Goal: Find specific page/section: Find specific page/section

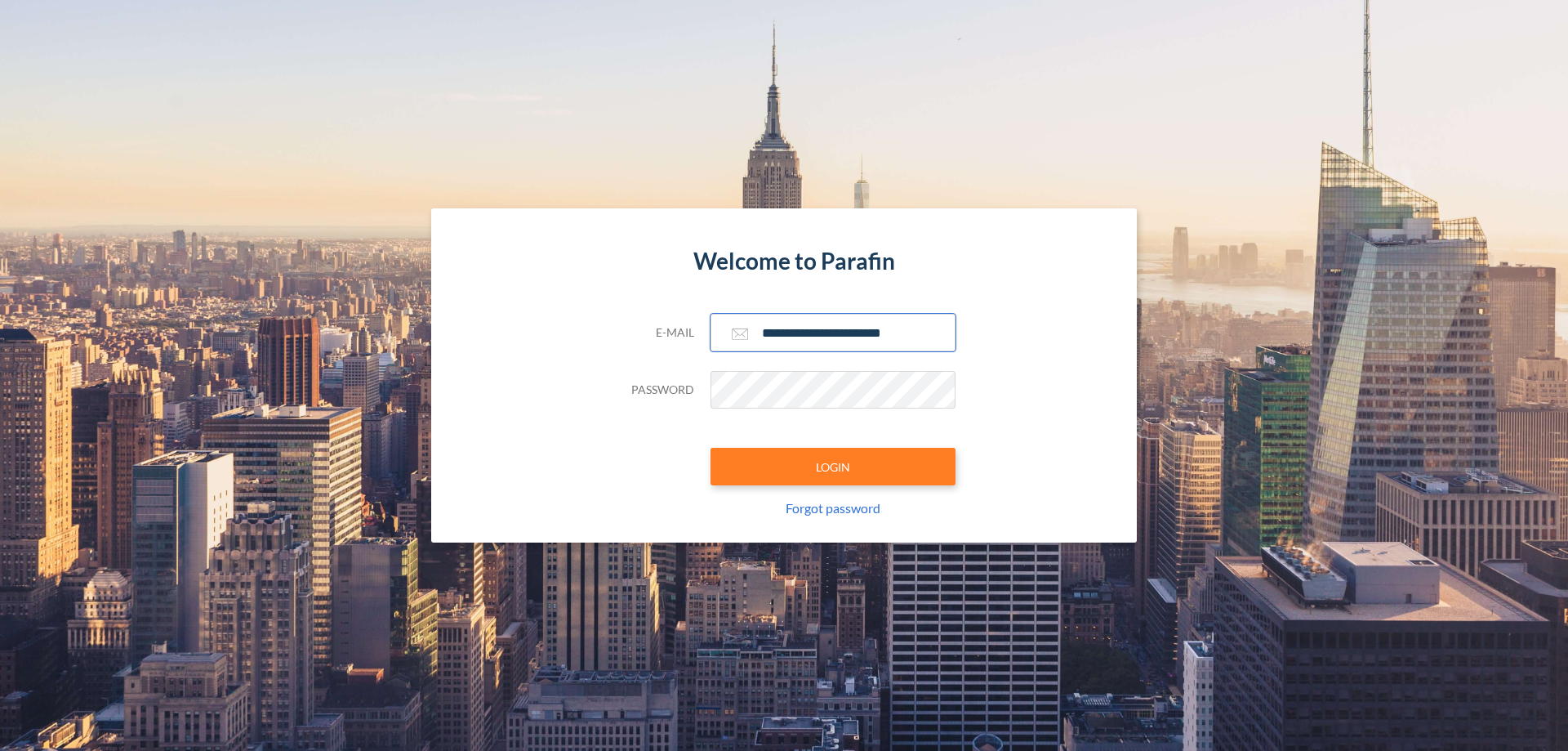
type input "**********"
click at [833, 467] on button "LOGIN" at bounding box center [833, 466] width 245 height 38
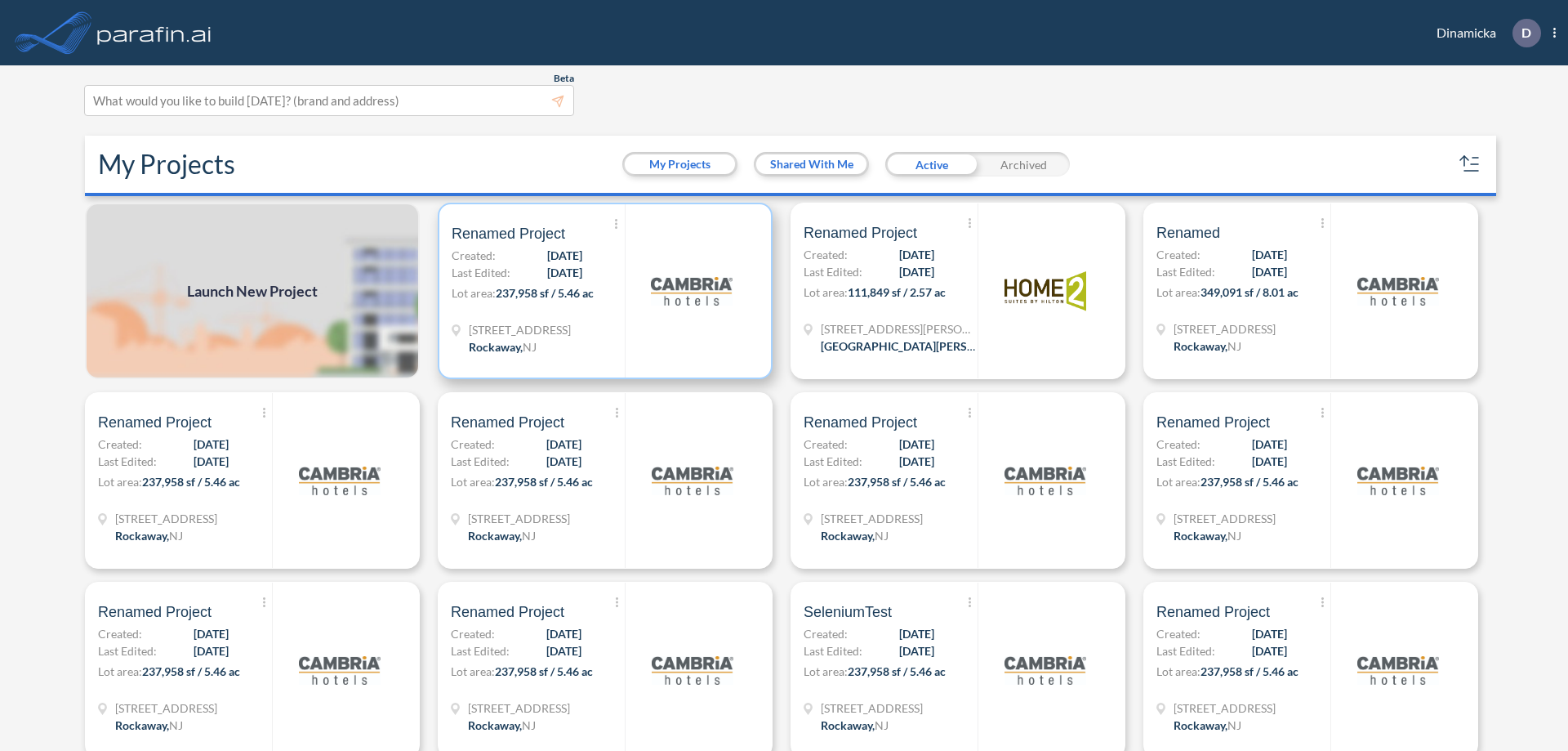
scroll to position [4, 0]
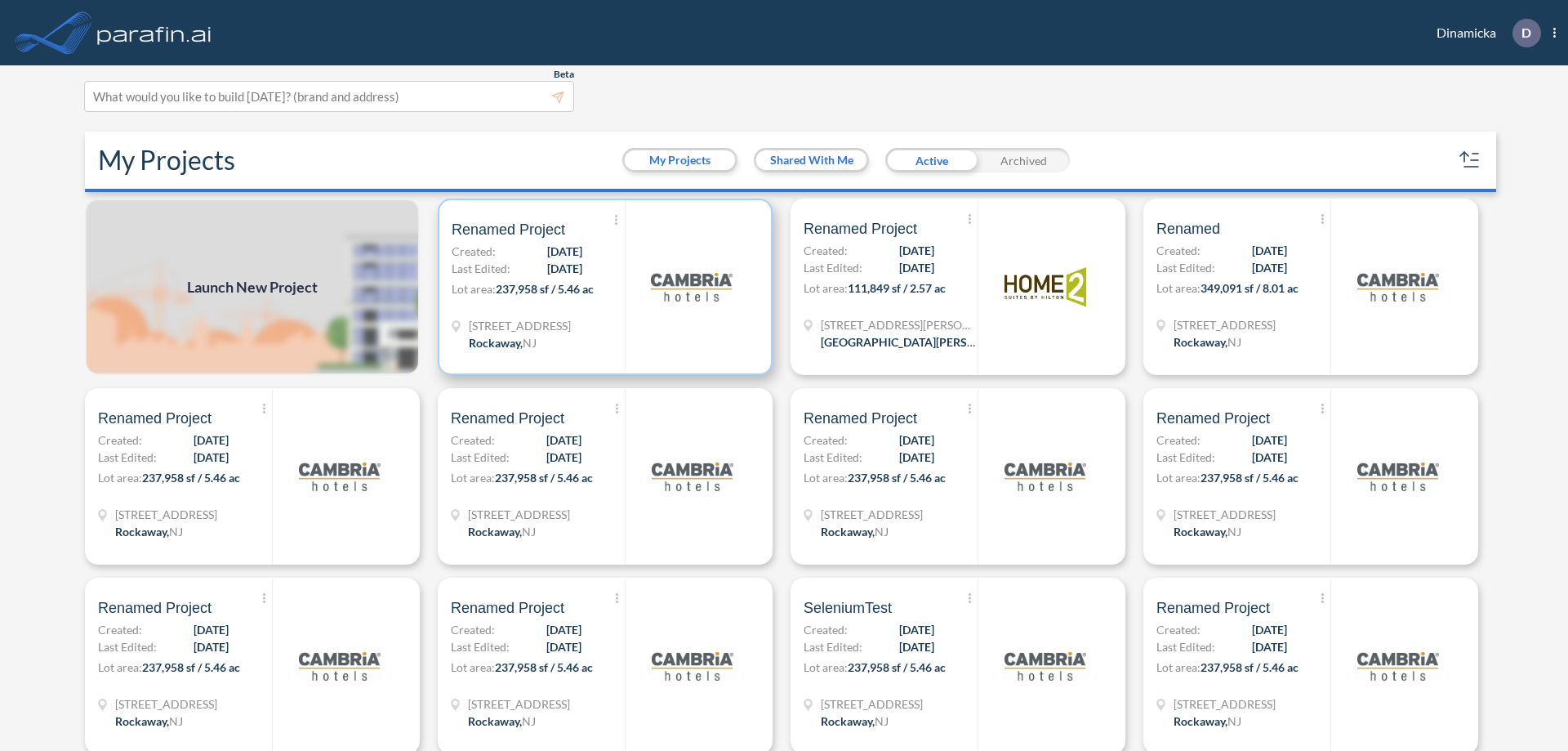
click at [602, 286] on p "Lot area: 237,958 sf / 5.46 ac" at bounding box center [538, 292] width 173 height 24
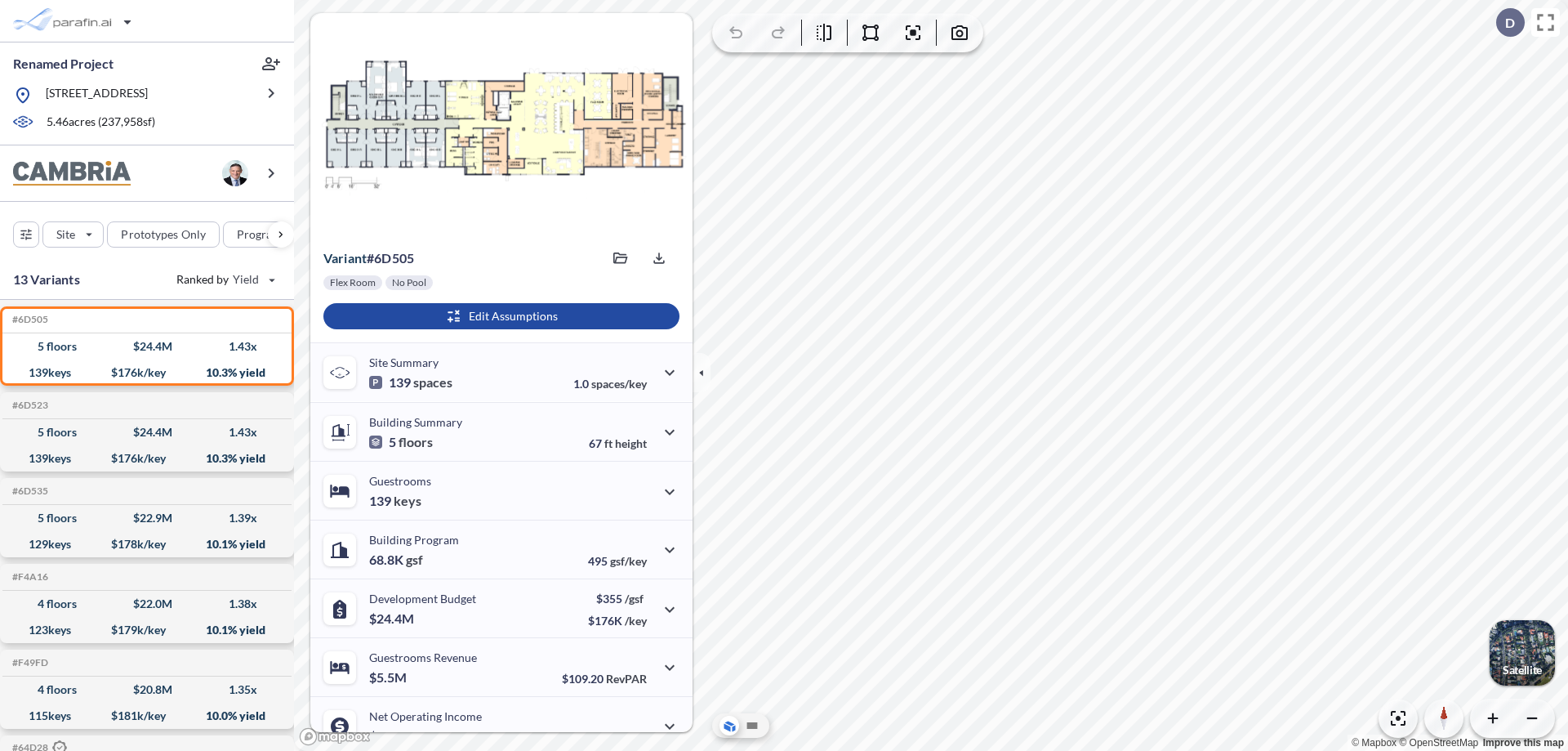
scroll to position [82, 0]
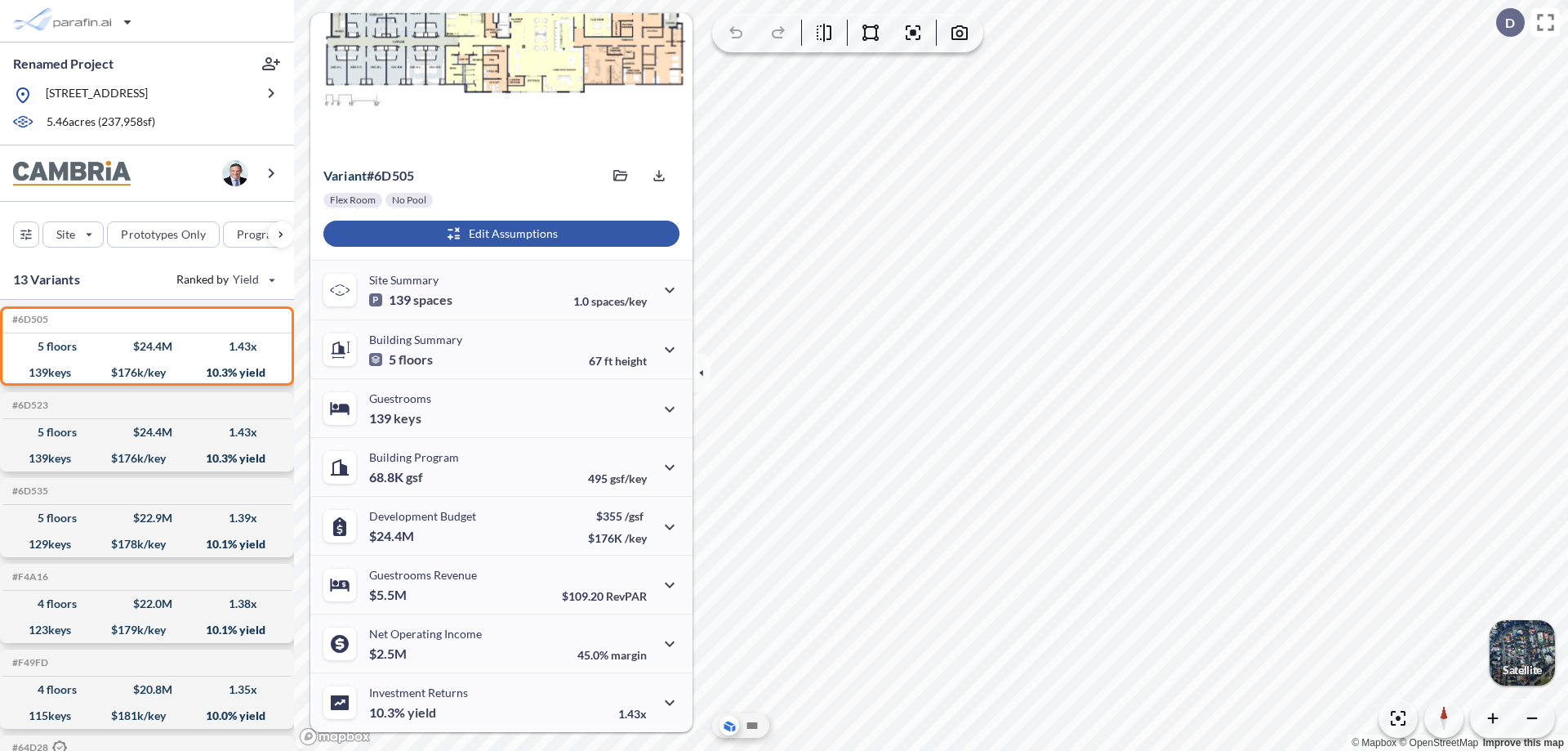
click at [499, 233] on div "button" at bounding box center [501, 233] width 356 height 27
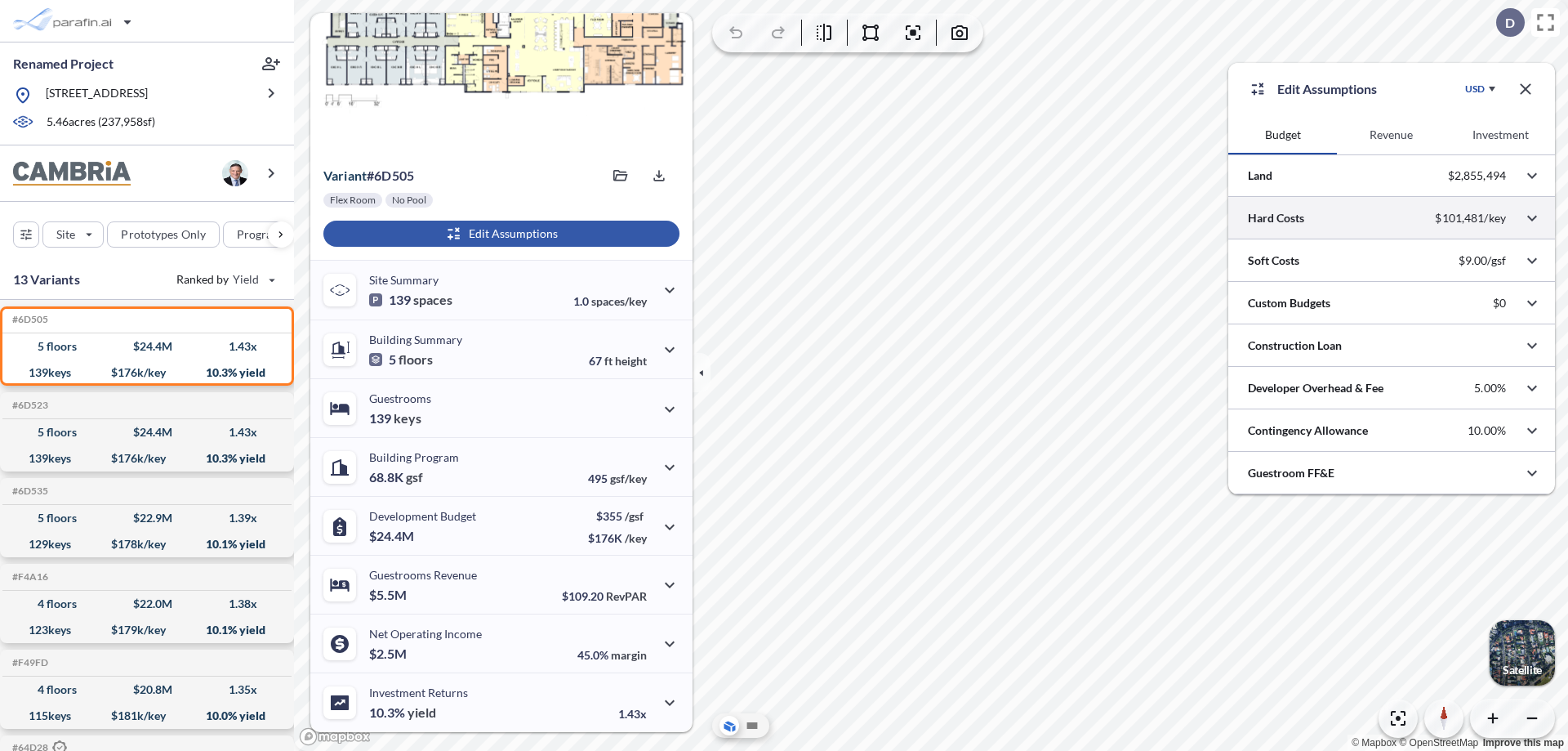
click at [1391, 218] on div at bounding box center [1391, 218] width 327 height 42
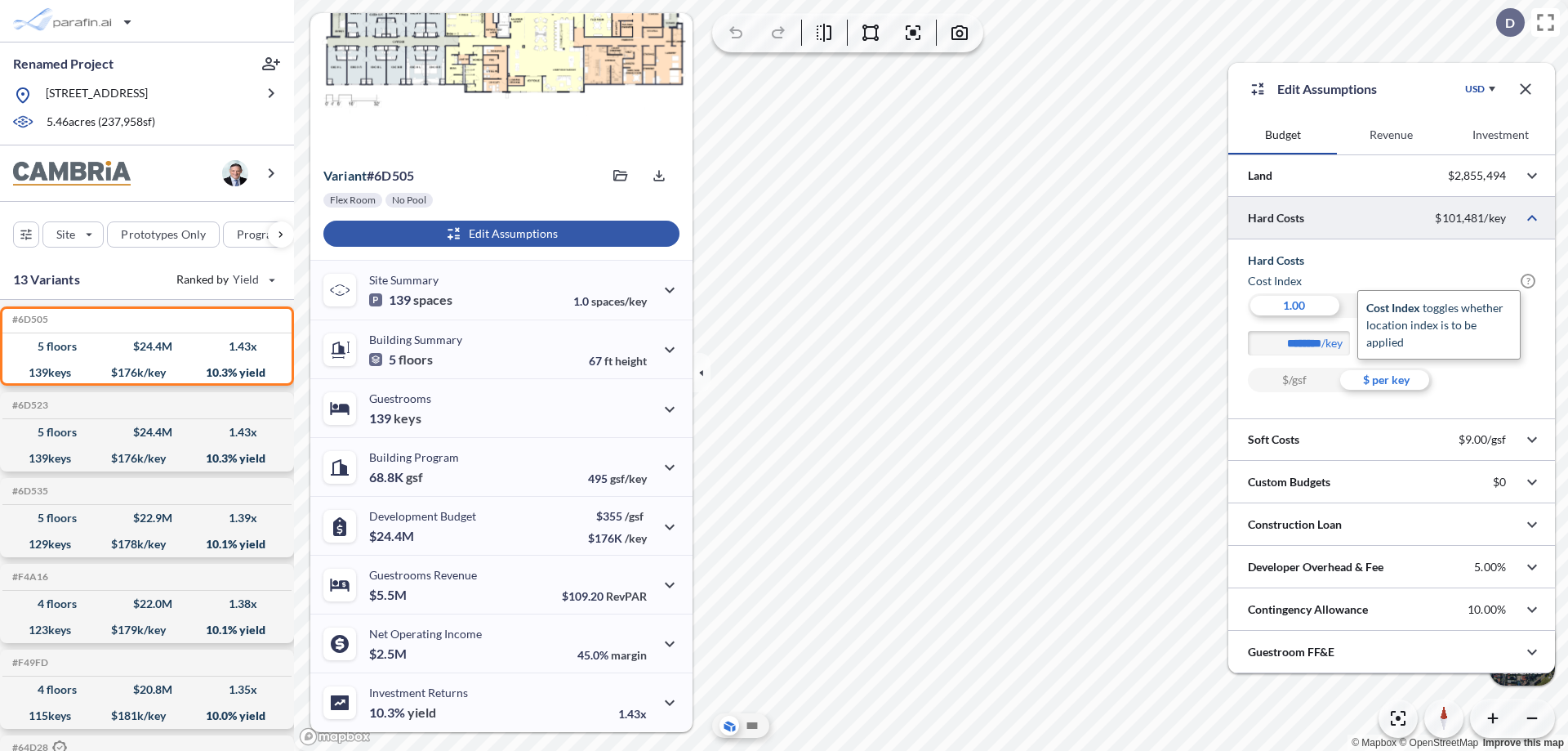
click at [1528, 281] on span "?" at bounding box center [1528, 281] width 15 height 15
